Goal: Information Seeking & Learning: Learn about a topic

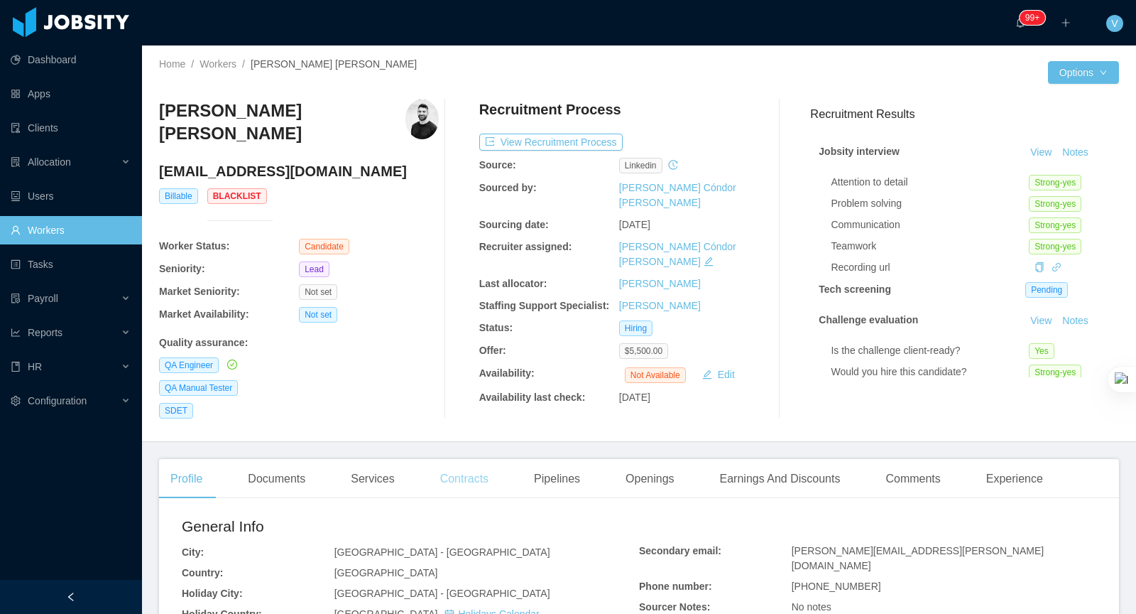
click at [469, 467] on div "Contracts" at bounding box center [464, 479] width 71 height 40
click at [469, 466] on div "Contracts" at bounding box center [464, 479] width 71 height 40
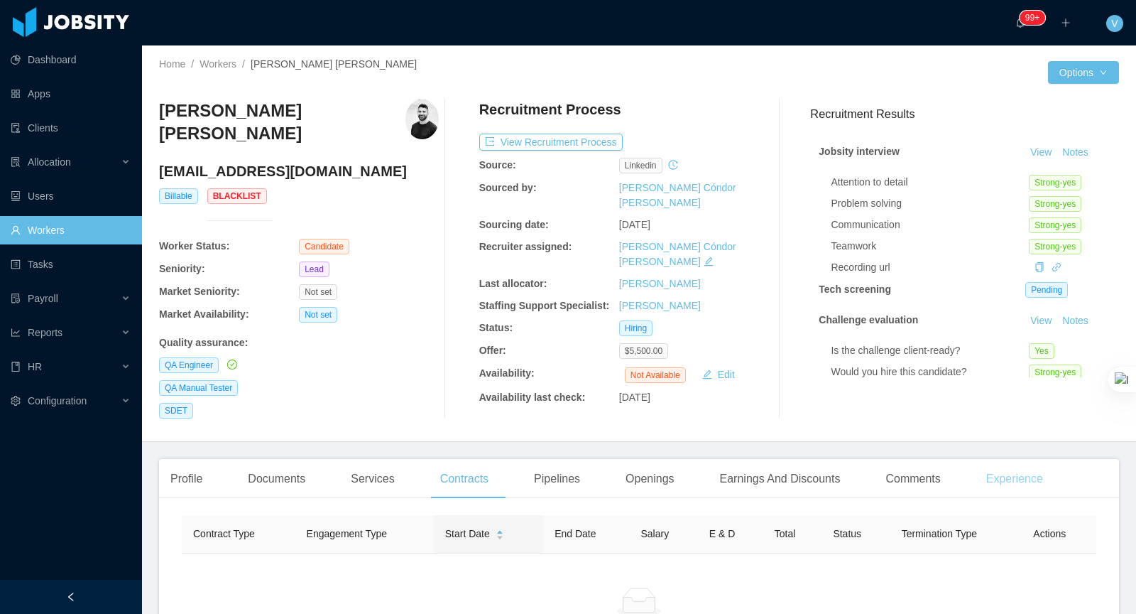
click at [1028, 461] on div "Experience" at bounding box center [1015, 479] width 80 height 40
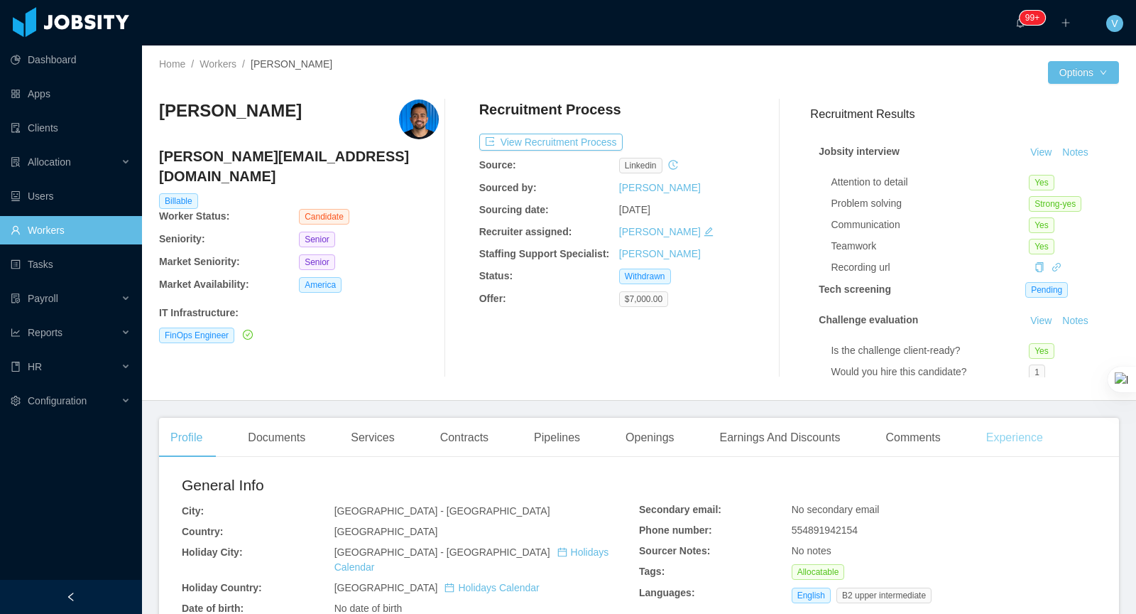
click at [1053, 435] on div "Experience" at bounding box center [1015, 438] width 80 height 40
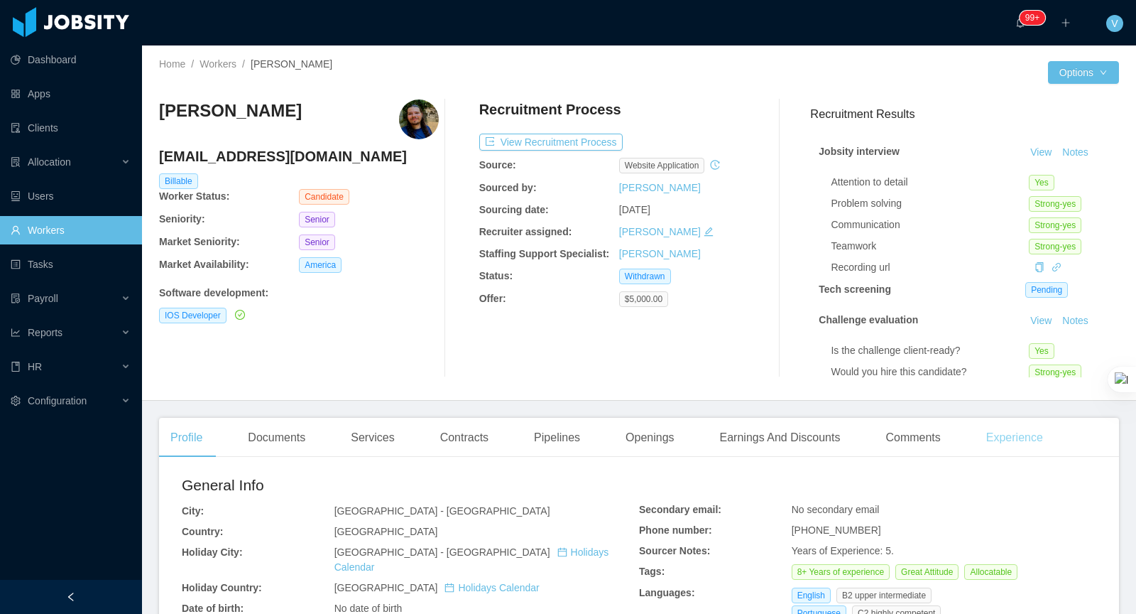
click at [1013, 447] on div "Experience" at bounding box center [1015, 438] width 80 height 40
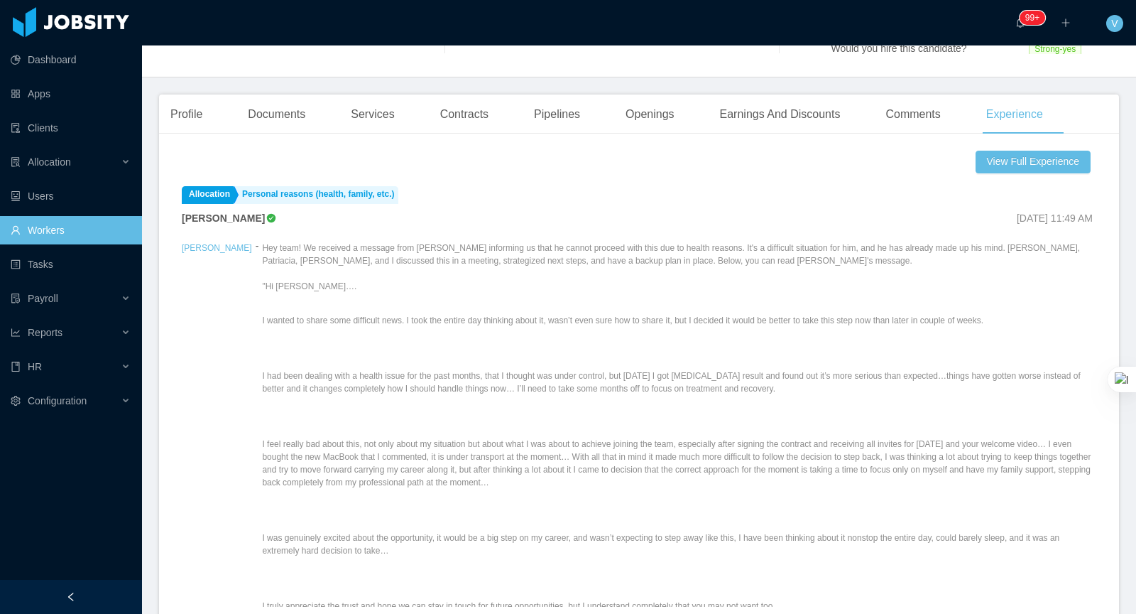
click at [482, 135] on div "Profile Documents Services Contracts Pipelines Openings Earnings And Discounts …" at bounding box center [639, 361] width 960 height 535
click at [477, 120] on div "Contracts" at bounding box center [464, 114] width 71 height 40
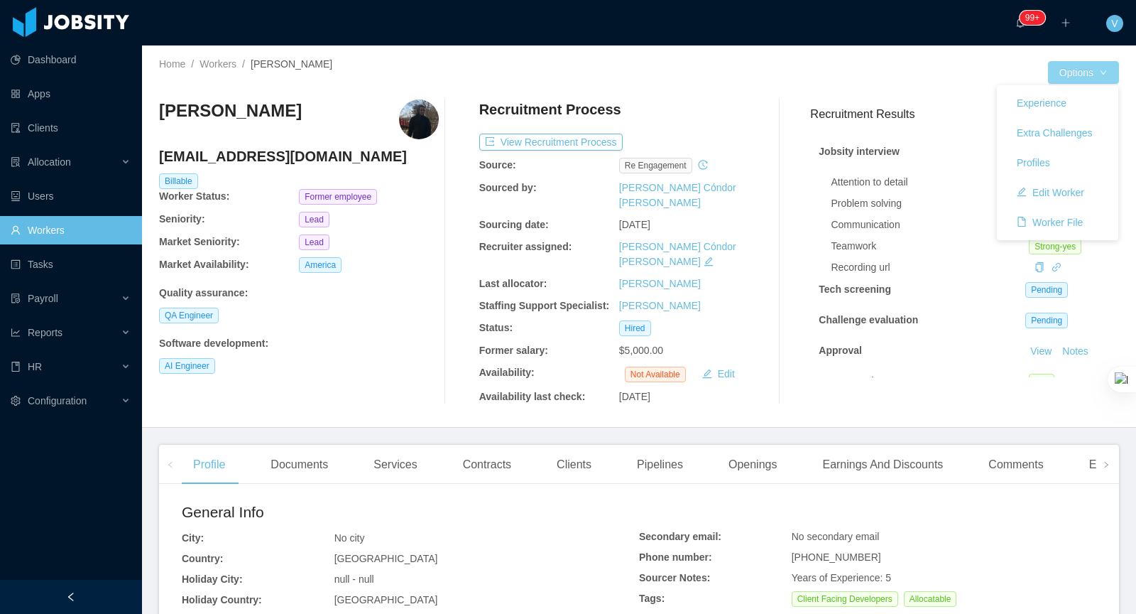
click at [1064, 72] on button "Options" at bounding box center [1083, 72] width 71 height 23
click at [1041, 191] on button "Edit Worker" at bounding box center [1051, 192] width 90 height 23
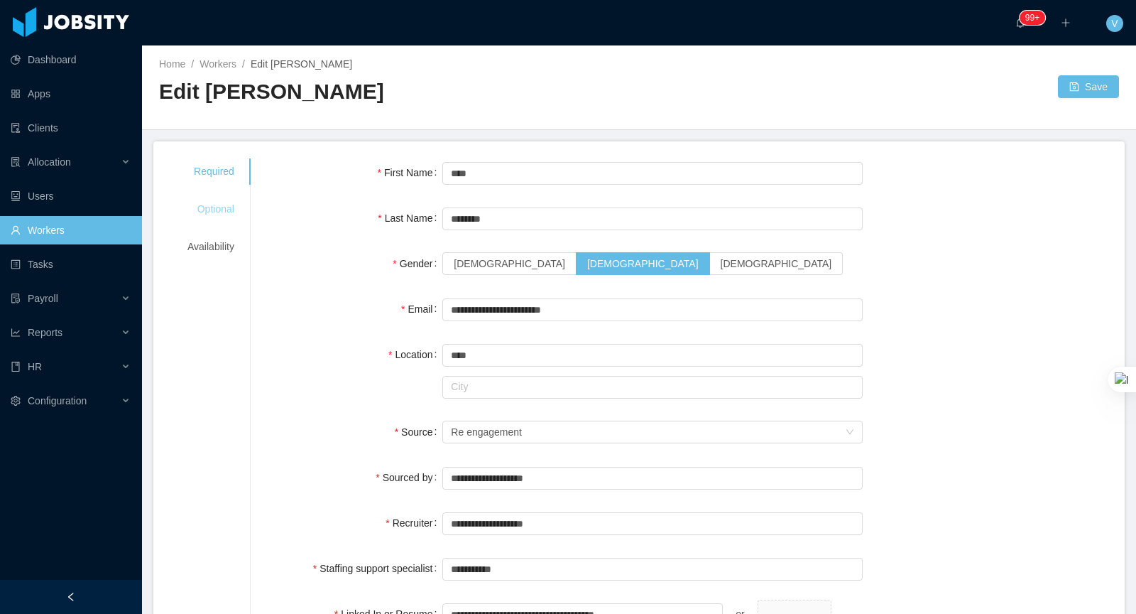
click at [223, 208] on div "Optional" at bounding box center [210, 209] width 81 height 26
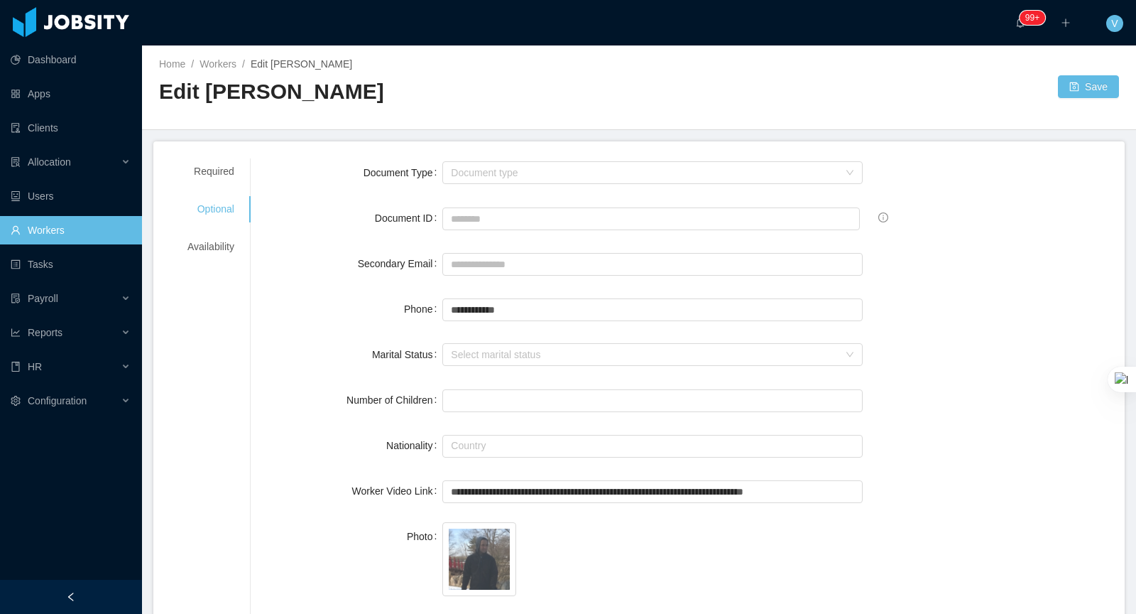
click at [217, 186] on div "Required Optional Availability" at bounding box center [210, 209] width 81 height 102
click at [217, 172] on div "Required" at bounding box center [210, 171] width 81 height 26
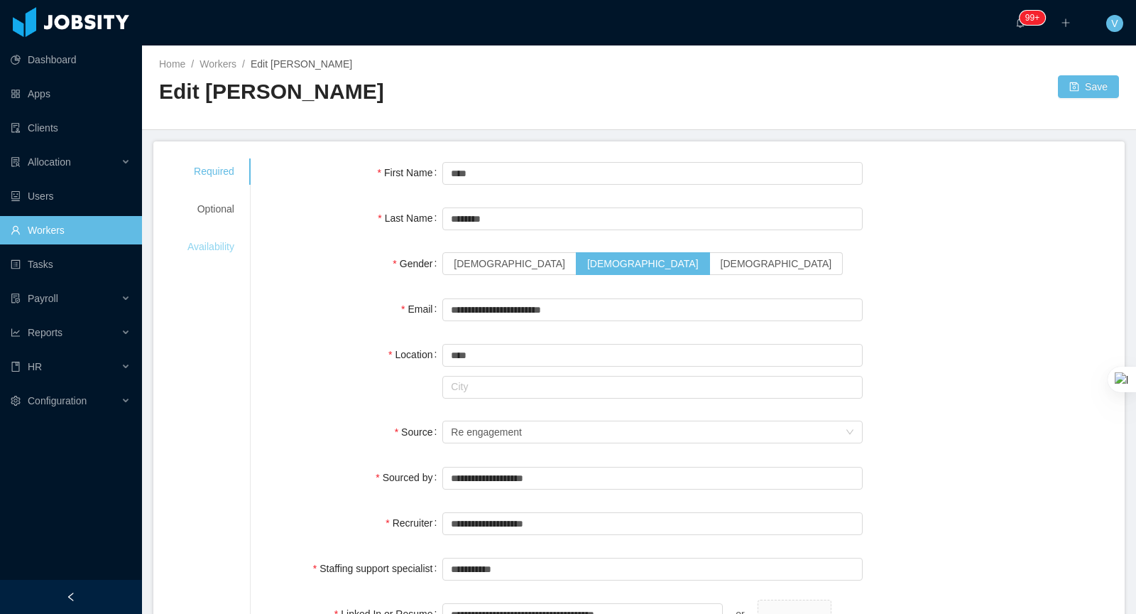
click at [215, 245] on div "Availability" at bounding box center [210, 247] width 81 height 26
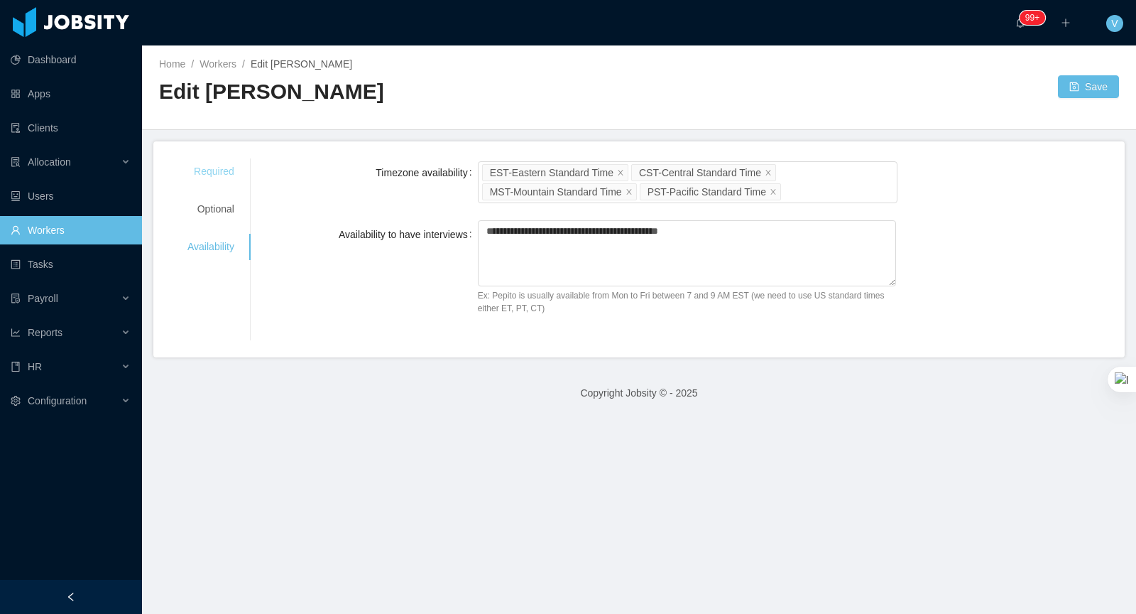
click at [232, 166] on div "Required" at bounding box center [210, 171] width 81 height 26
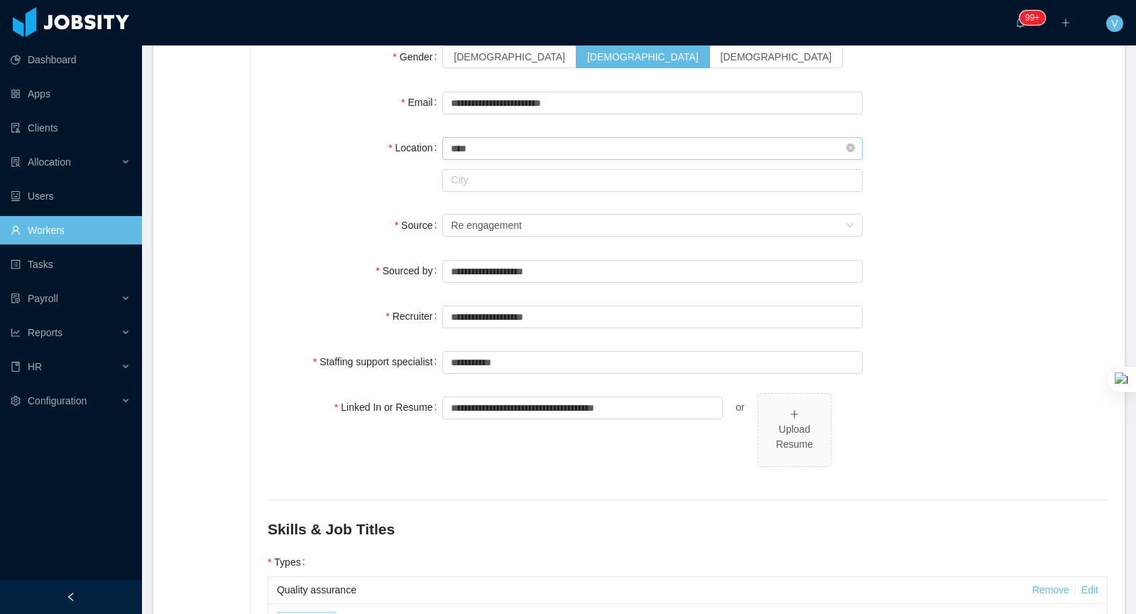
scroll to position [138, 0]
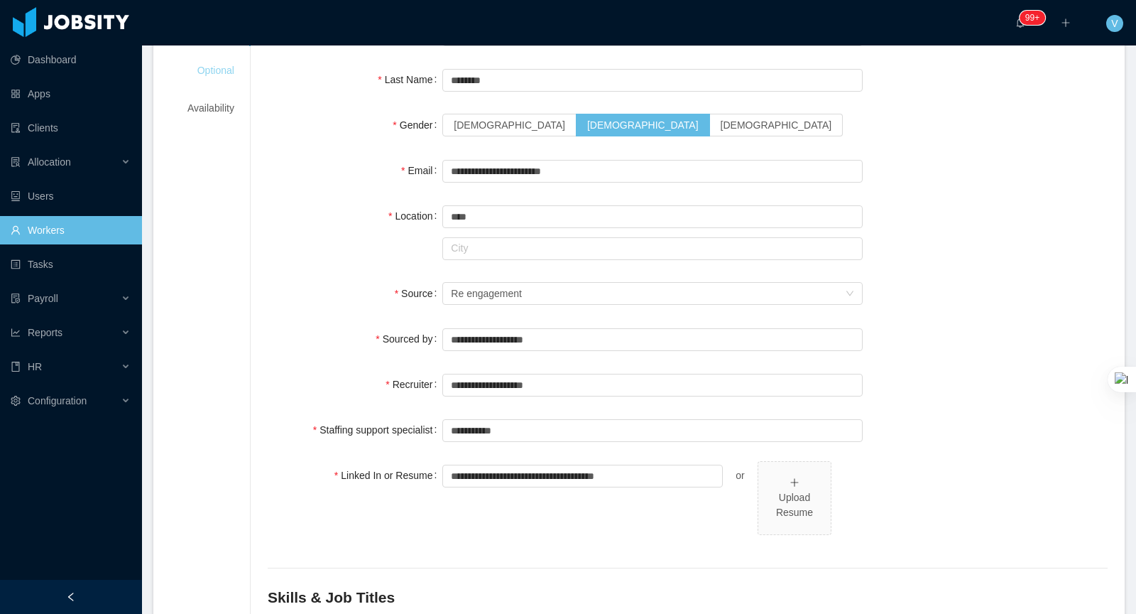
click at [222, 67] on div "Optional" at bounding box center [210, 71] width 81 height 26
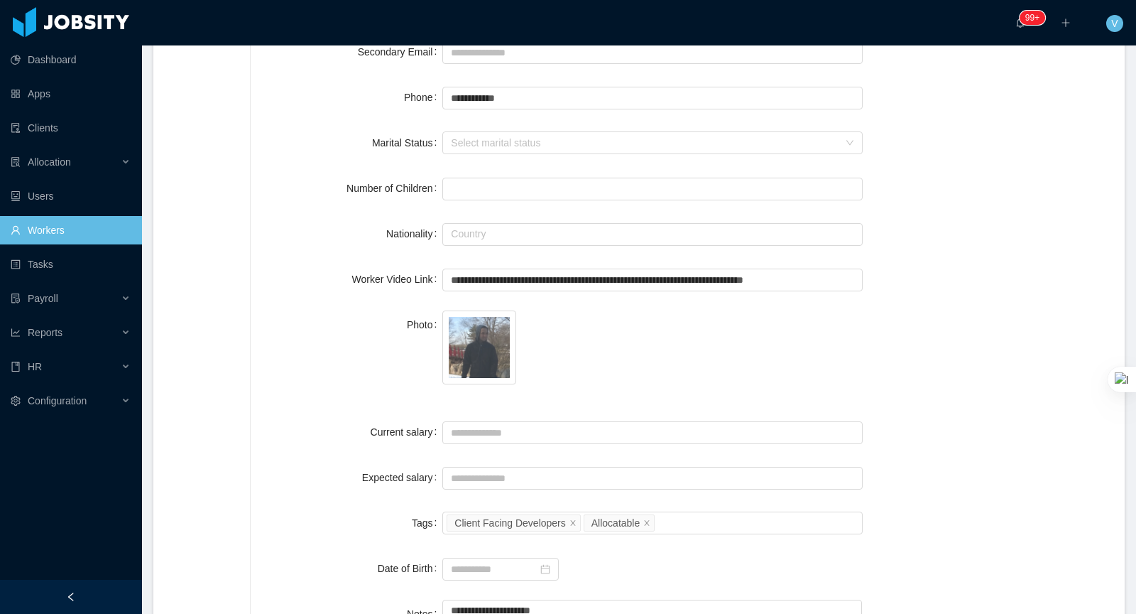
scroll to position [230, 0]
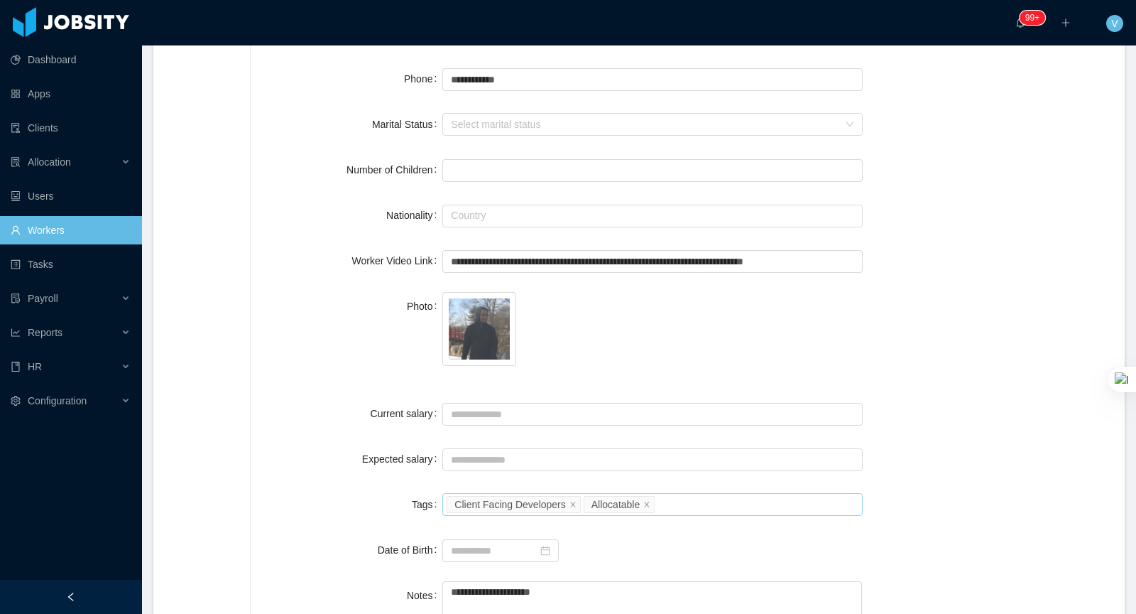
click at [715, 509] on div "Select tags Client Facing Developers Allocatable" at bounding box center [651, 504] width 408 height 21
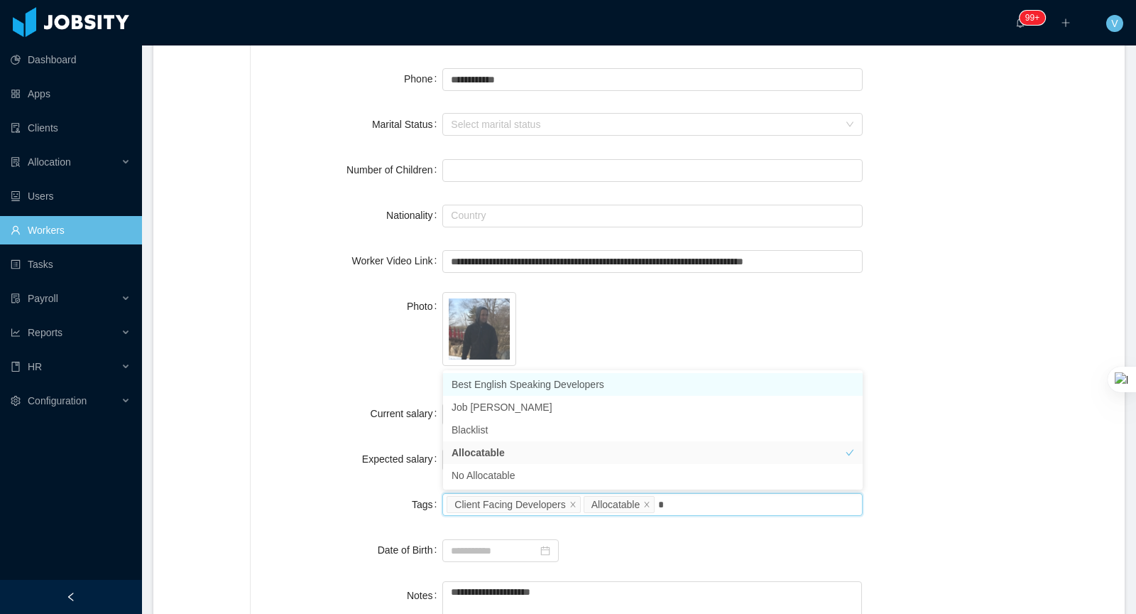
type input "**"
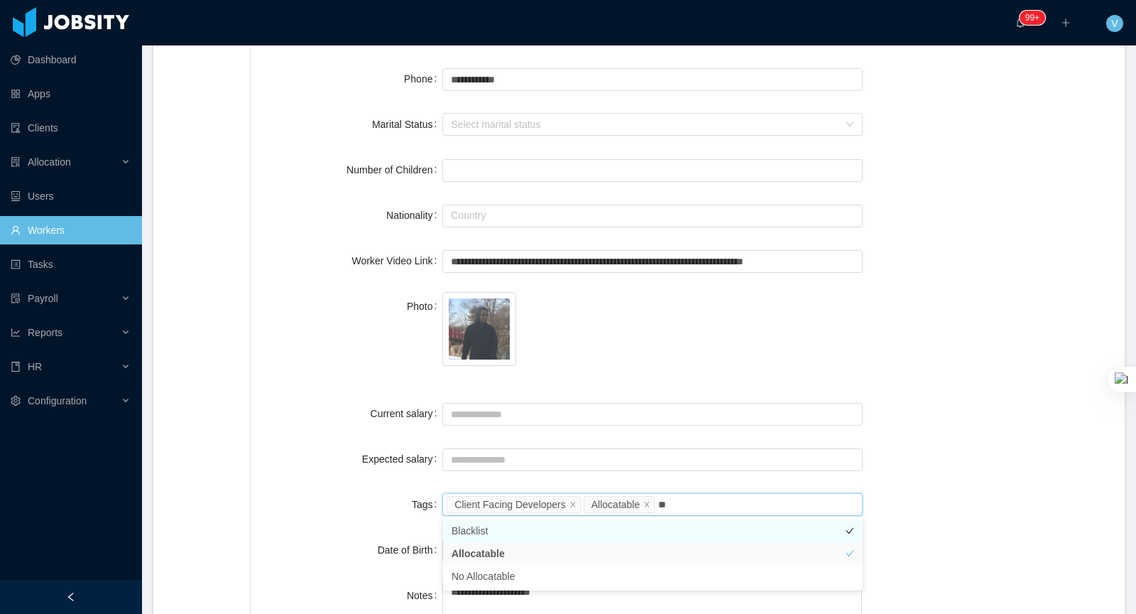
click at [491, 532] on li "Blacklist" at bounding box center [653, 530] width 420 height 23
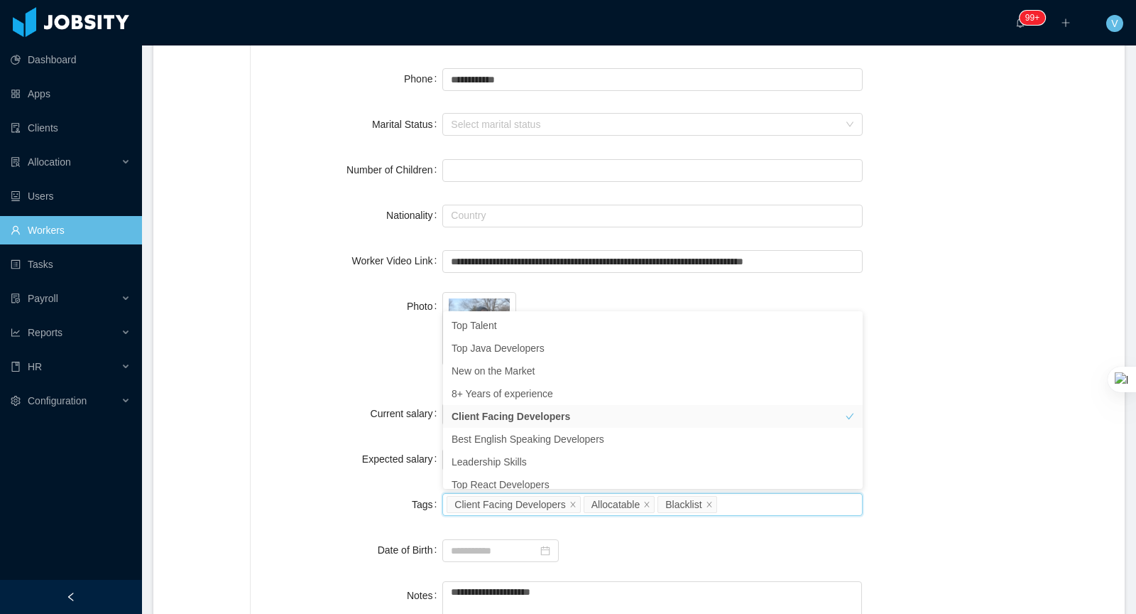
click at [1004, 337] on div "Photo" at bounding box center [688, 337] width 840 height 90
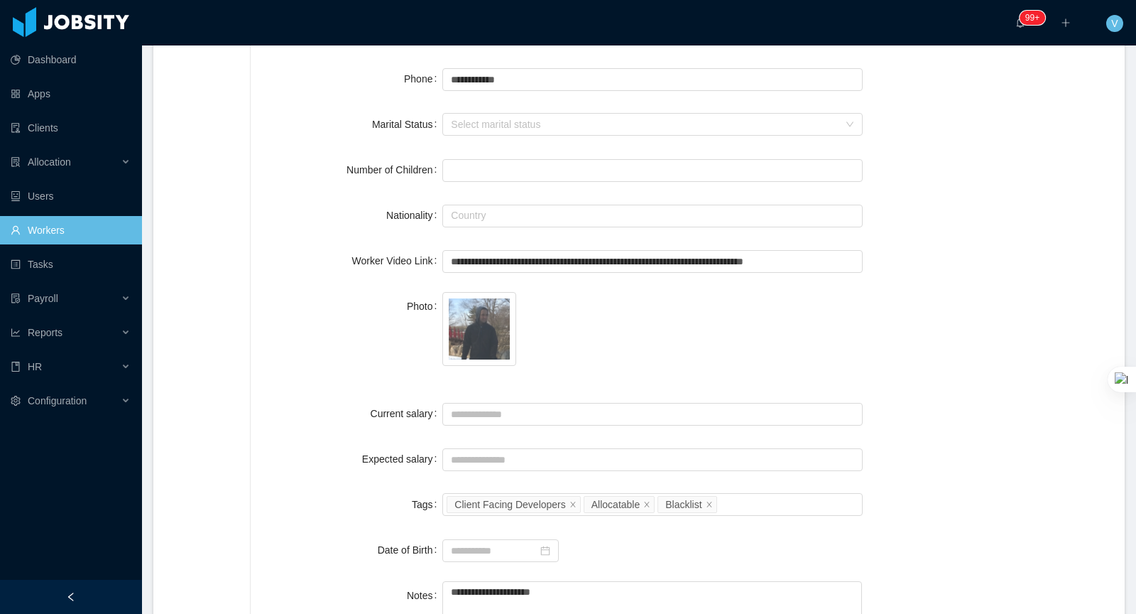
scroll to position [0, 0]
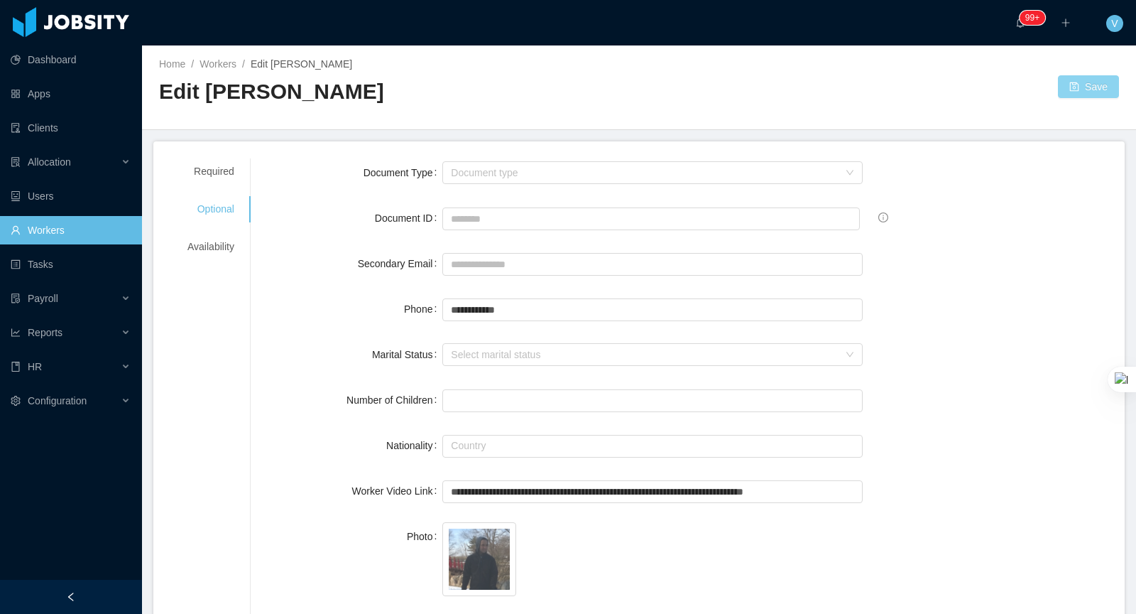
click at [1083, 79] on button "Save" at bounding box center [1088, 86] width 61 height 23
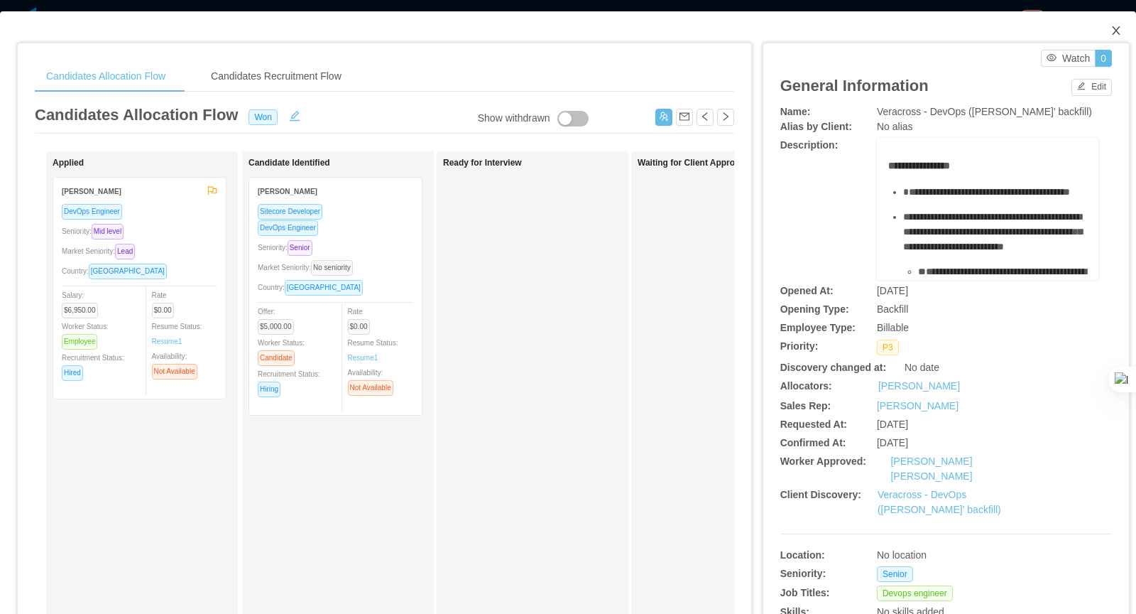
click at [1114, 31] on icon "icon: close" at bounding box center [1116, 30] width 11 height 11
